Goal: Find contact information: Find contact information

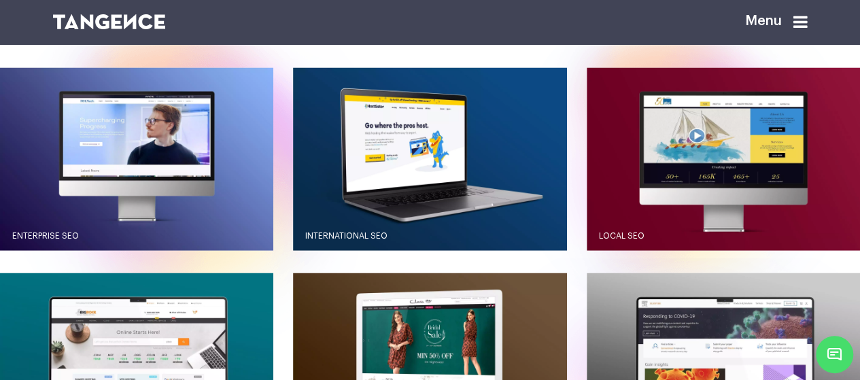
scroll to position [1156, 0]
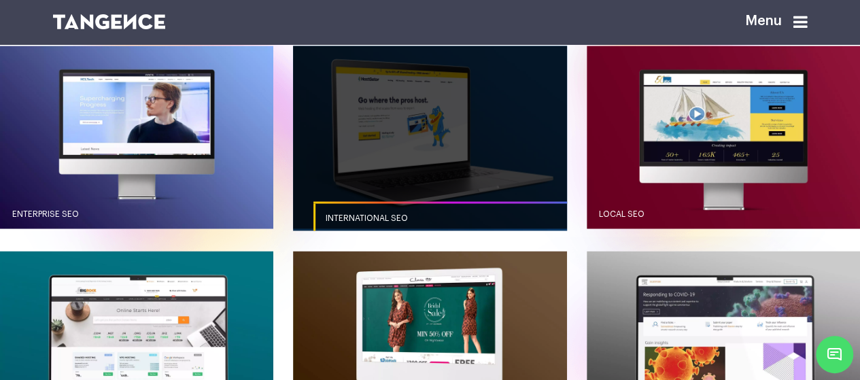
click at [428, 183] on link "button" at bounding box center [429, 137] width 273 height 182
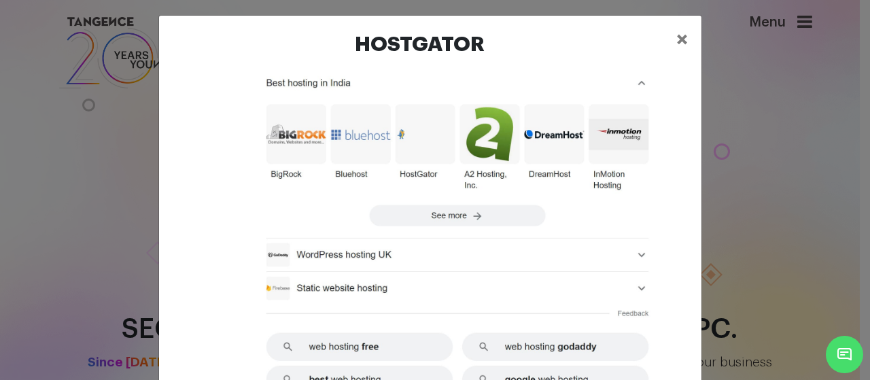
scroll to position [2028, 0]
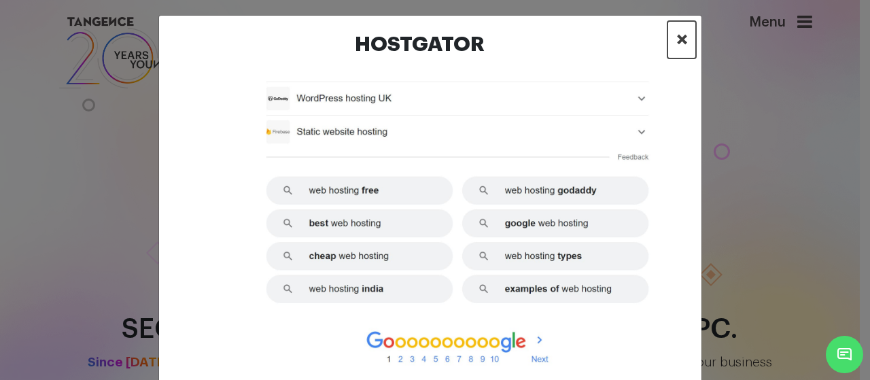
click at [676, 35] on span "×" at bounding box center [682, 39] width 12 height 20
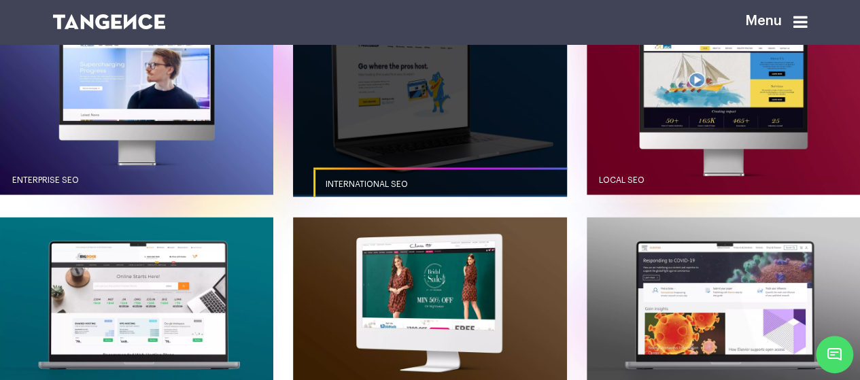
scroll to position [1218, 0]
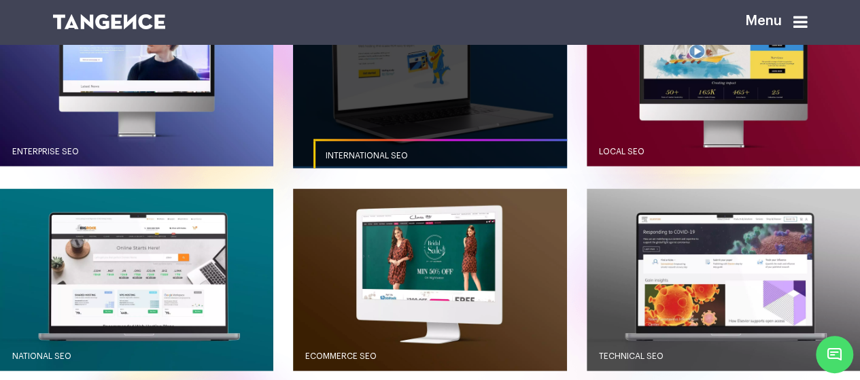
click at [420, 122] on link "button" at bounding box center [429, 74] width 273 height 182
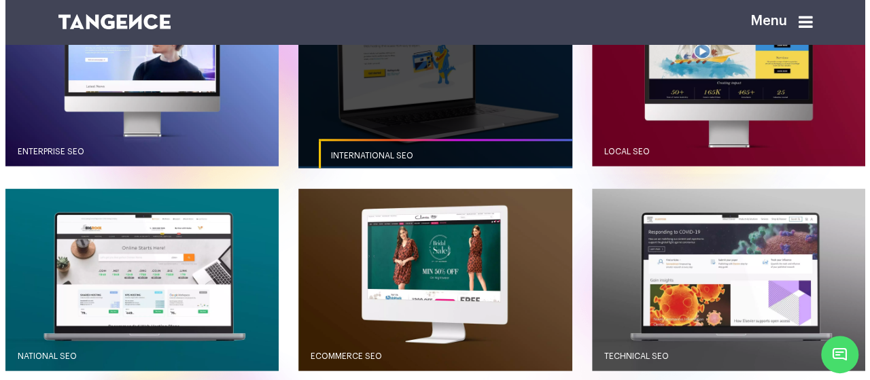
scroll to position [0, 0]
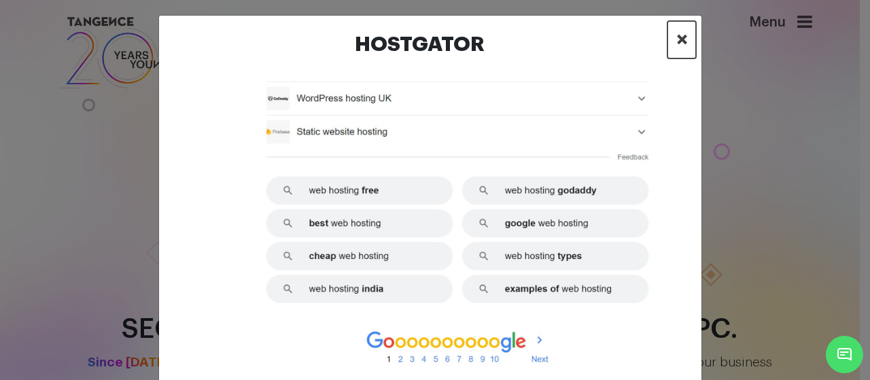
click at [676, 39] on span "×" at bounding box center [682, 39] width 12 height 20
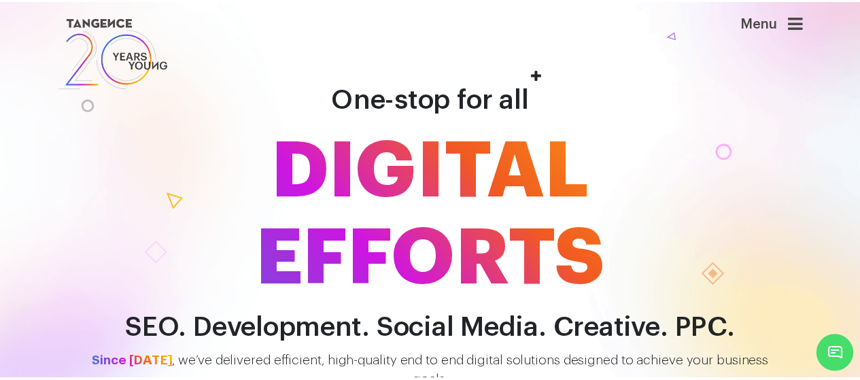
scroll to position [1150, 0]
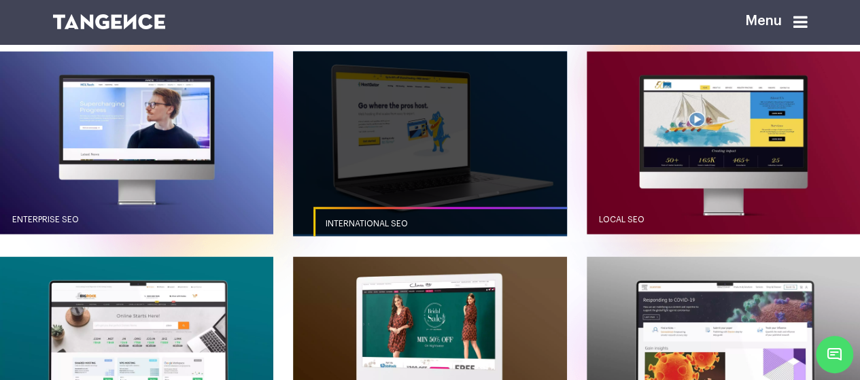
click at [412, 226] on link "button" at bounding box center [429, 142] width 273 height 182
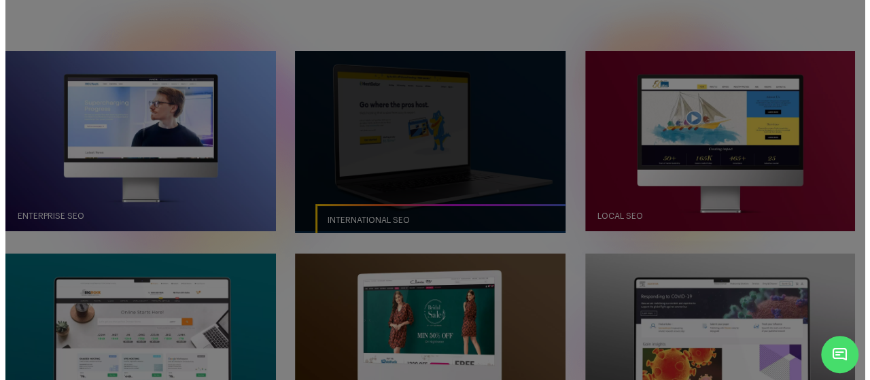
scroll to position [0, 0]
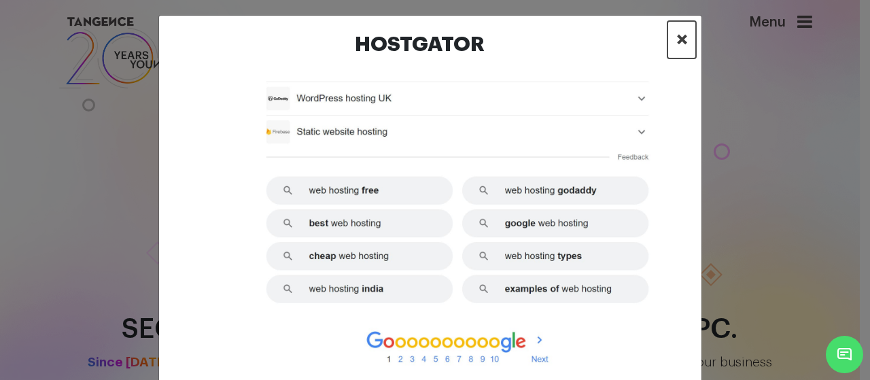
click at [676, 43] on span "×" at bounding box center [682, 39] width 12 height 20
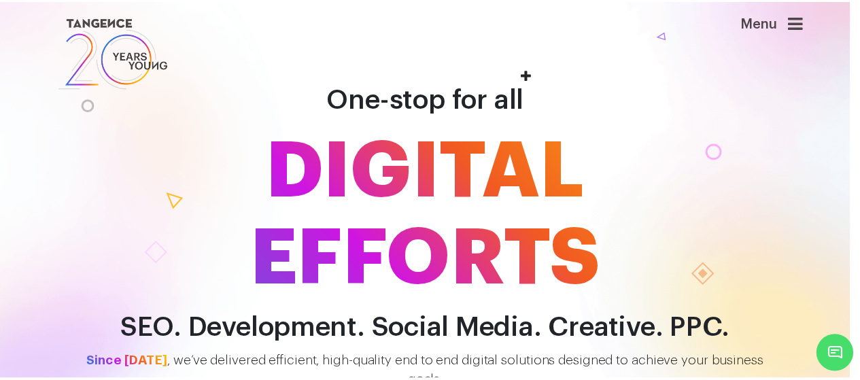
scroll to position [1150, 0]
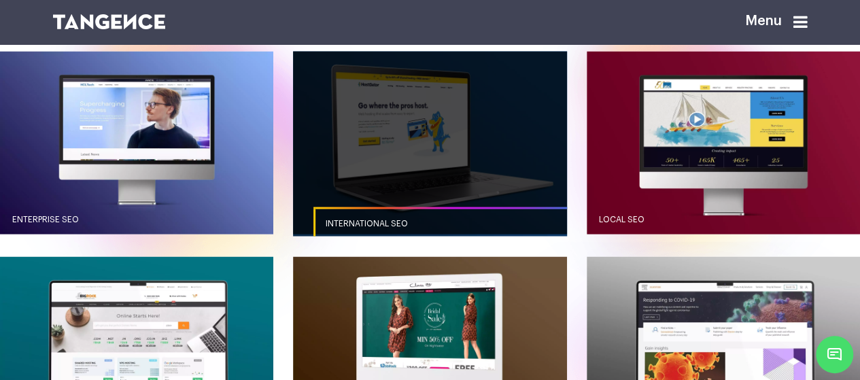
click at [394, 227] on span "International SEO" at bounding box center [367, 223] width 82 height 8
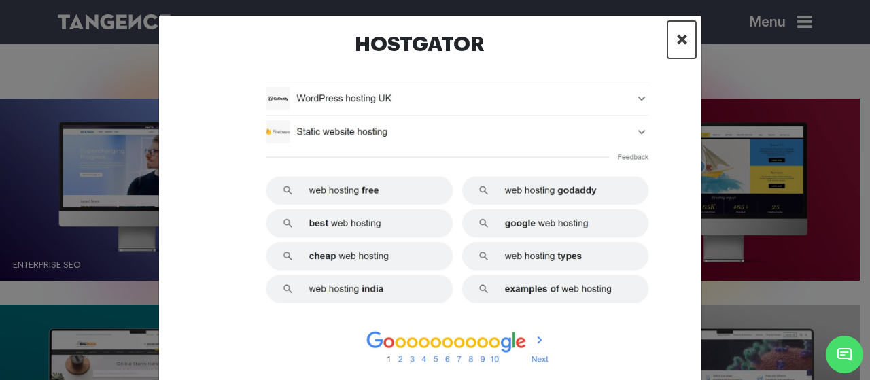
click at [676, 41] on span "×" at bounding box center [682, 39] width 12 height 20
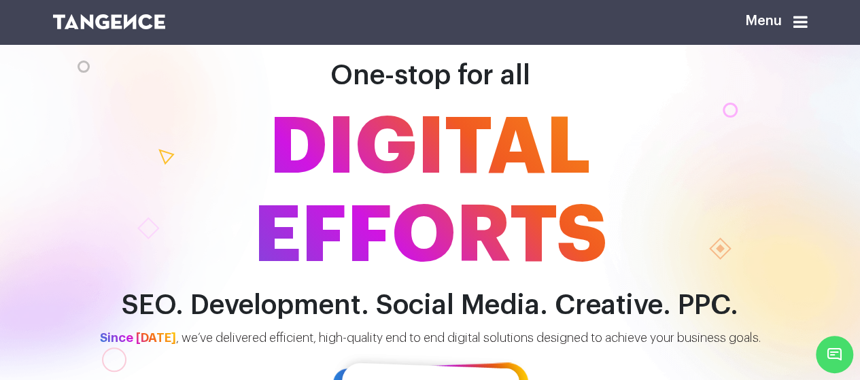
scroll to position [0, 0]
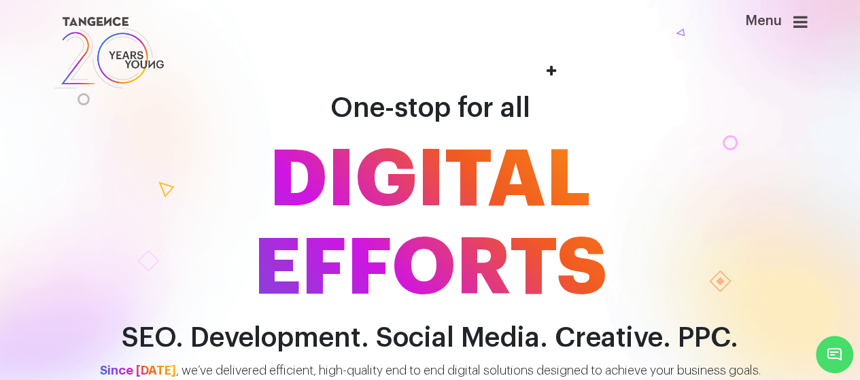
click at [807, 23] on icon at bounding box center [800, 22] width 14 height 16
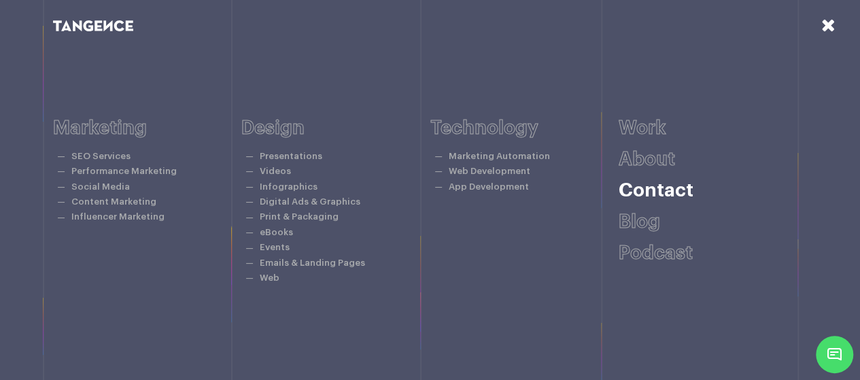
click at [650, 190] on link "Contact" at bounding box center [656, 190] width 75 height 19
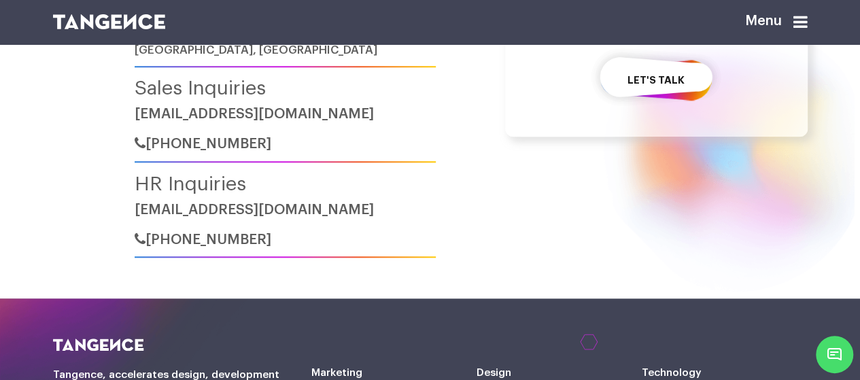
scroll to position [612, 0]
